Goal: Download file/media

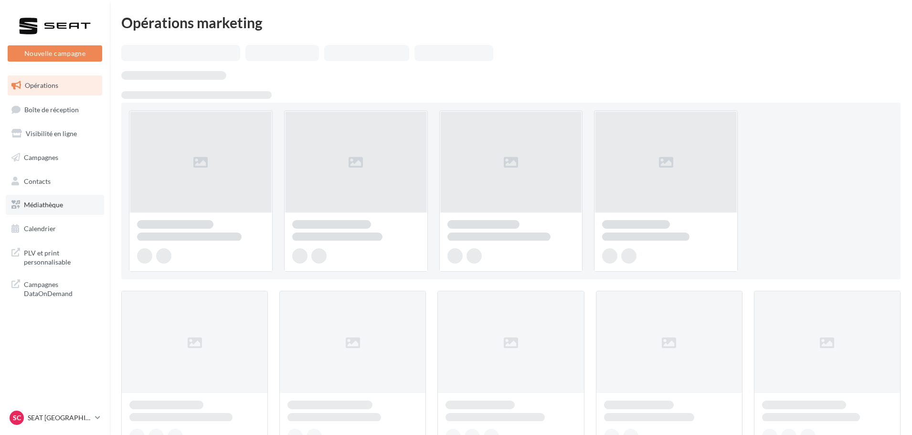
click at [26, 211] on link "Médiathèque" at bounding box center [55, 205] width 98 height 20
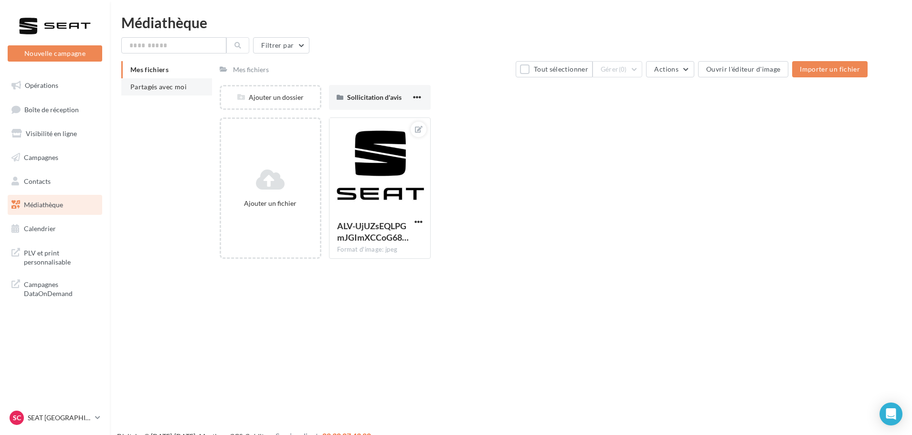
click at [167, 88] on span "Partagés avec moi" at bounding box center [158, 87] width 56 height 8
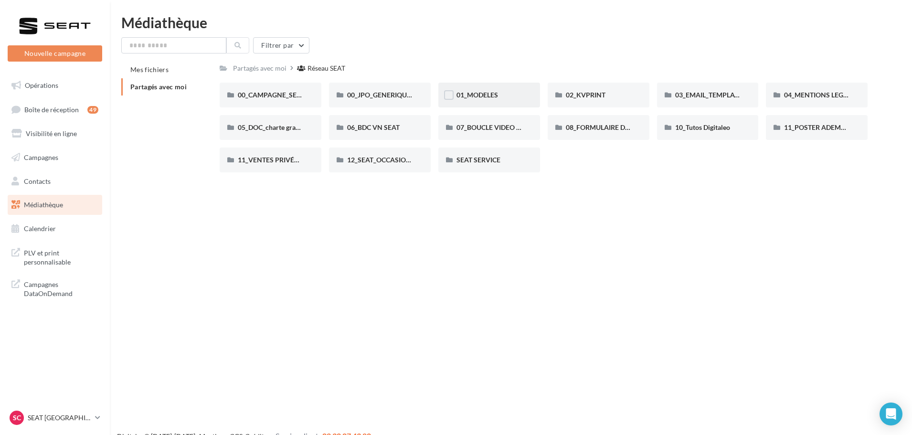
click at [503, 93] on div "01_MODELES" at bounding box center [489, 95] width 65 height 10
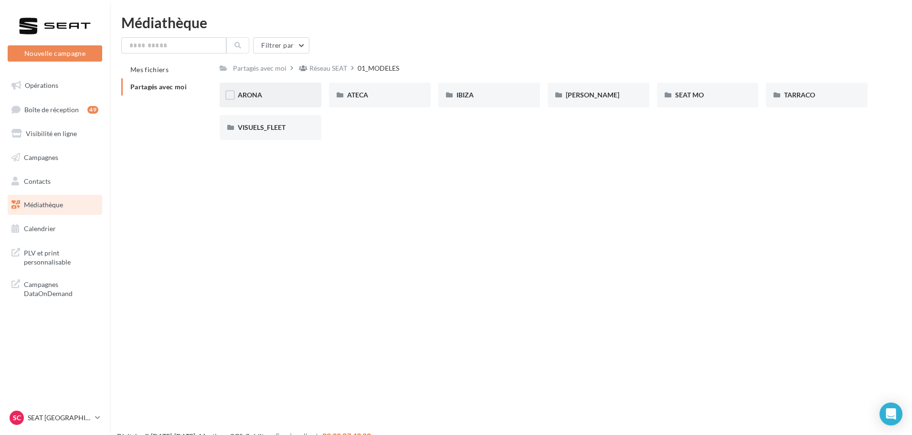
click at [264, 97] on div "ARONA" at bounding box center [270, 95] width 65 height 10
click at [281, 96] on div "01-IMAGES" at bounding box center [270, 95] width 65 height 10
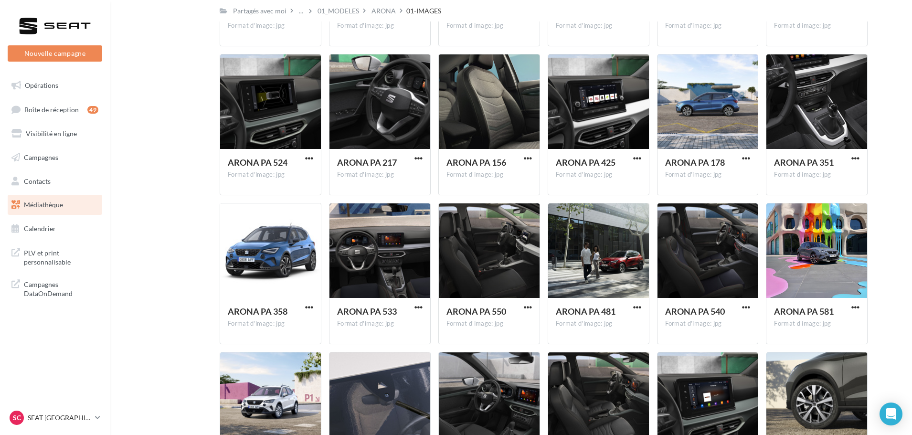
scroll to position [3003, 0]
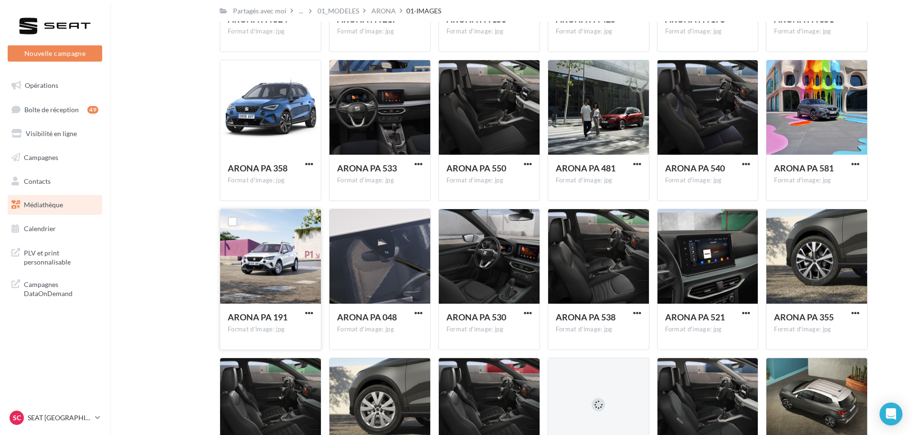
click at [303, 315] on button "button" at bounding box center [309, 314] width 12 height 10
click at [281, 365] on button "Copier l'URL" at bounding box center [268, 357] width 96 height 25
click at [308, 314] on span "button" at bounding box center [309, 313] width 8 height 8
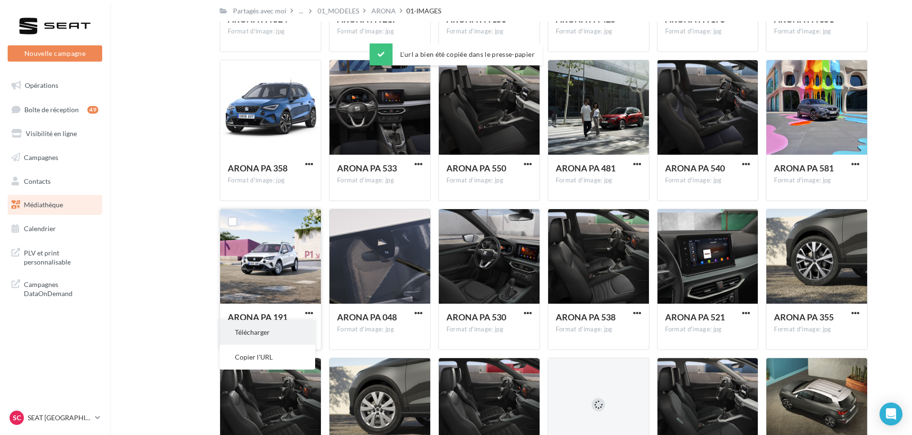
click at [301, 335] on button "Télécharger" at bounding box center [268, 332] width 96 height 25
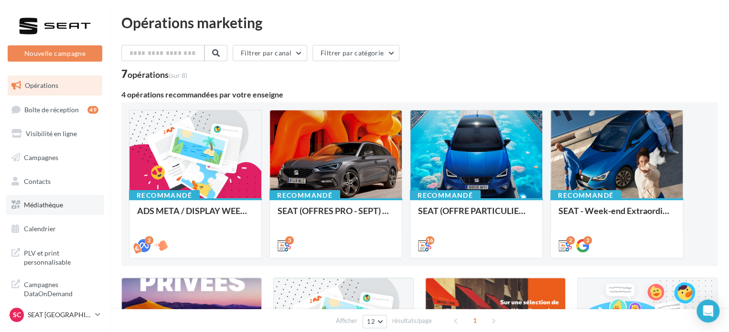
click at [58, 209] on span "Médiathèque" at bounding box center [43, 205] width 39 height 8
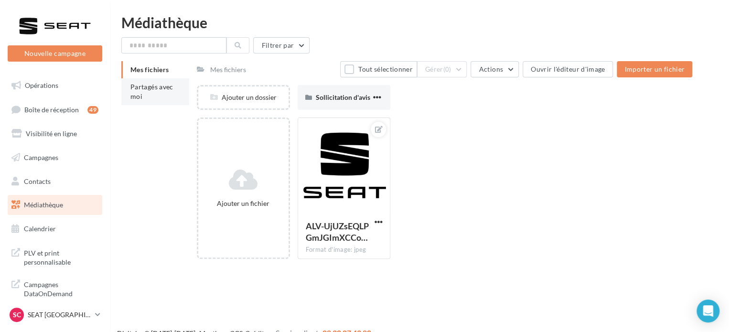
click at [162, 92] on li "Partagés avec moi" at bounding box center [155, 91] width 68 height 27
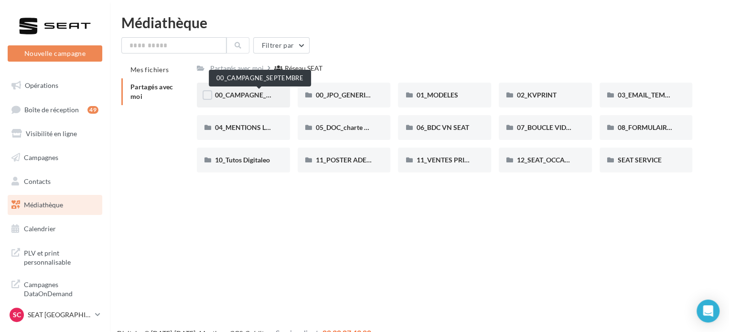
click at [247, 95] on span "00_CAMPAGNE_SEPTEMBRE" at bounding box center [259, 95] width 89 height 8
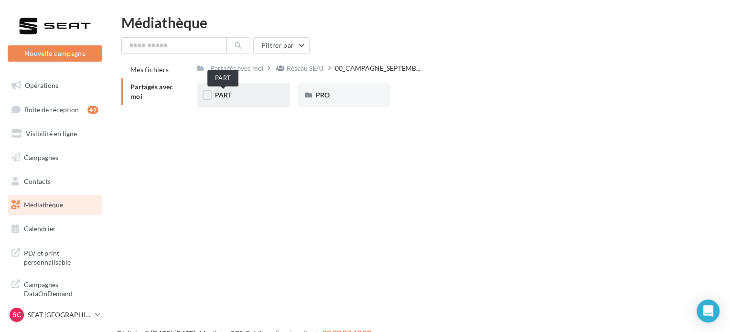
click at [221, 99] on span "PART" at bounding box center [223, 95] width 17 height 8
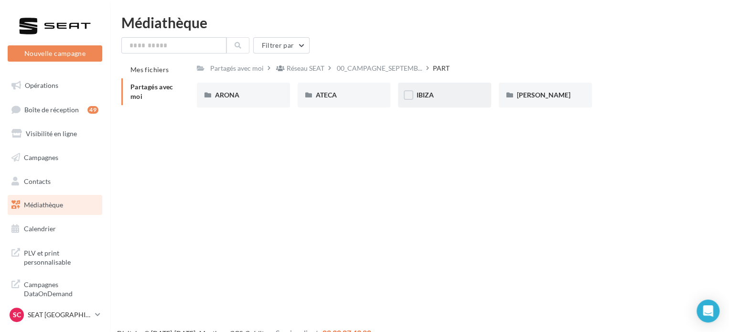
click at [450, 95] on div "IBIZA" at bounding box center [444, 95] width 57 height 10
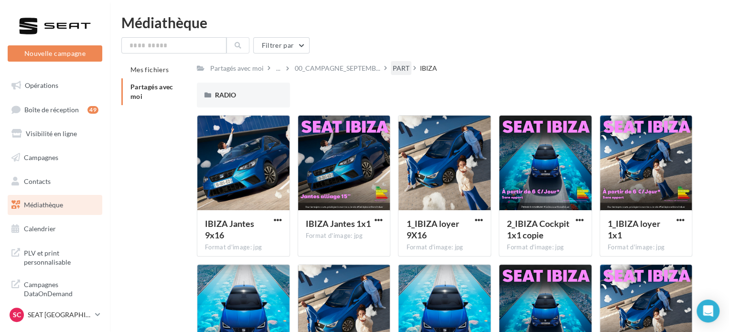
click at [398, 65] on div "PART" at bounding box center [401, 69] width 17 height 10
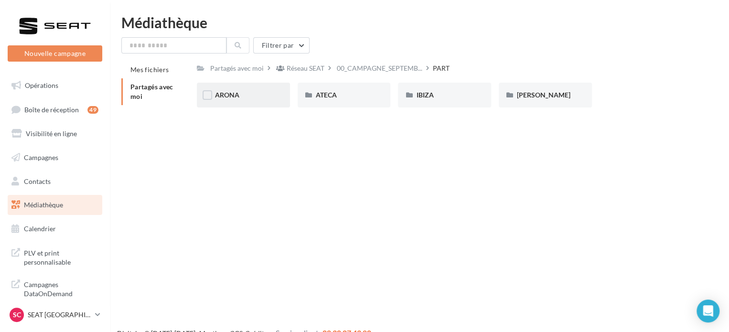
click at [240, 97] on div "ARONA" at bounding box center [243, 95] width 57 height 10
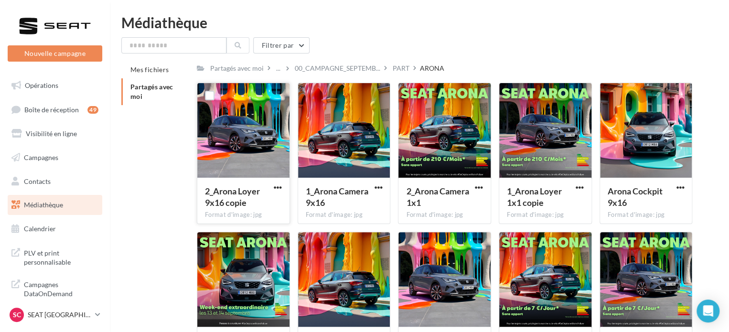
click at [272, 188] on button "button" at bounding box center [278, 188] width 12 height 10
click at [475, 188] on span "button" at bounding box center [479, 187] width 8 height 8
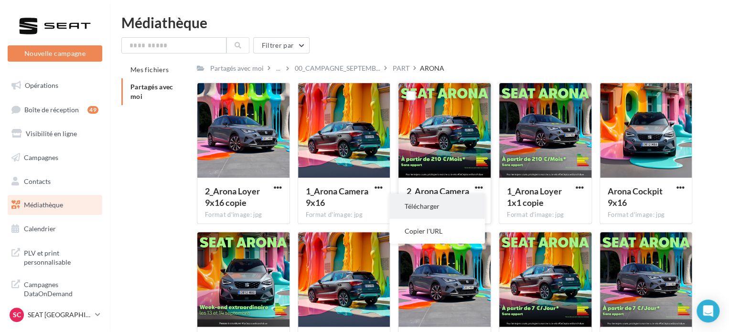
click at [464, 204] on button "Télécharger" at bounding box center [437, 206] width 96 height 25
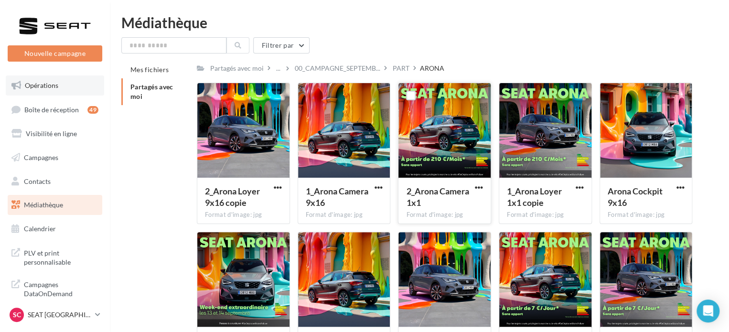
click at [43, 94] on link "Opérations" at bounding box center [55, 85] width 98 height 20
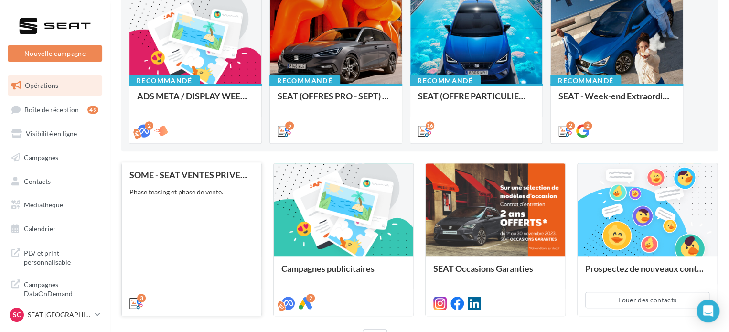
scroll to position [178, 0]
